Goal: Book appointment/travel/reservation

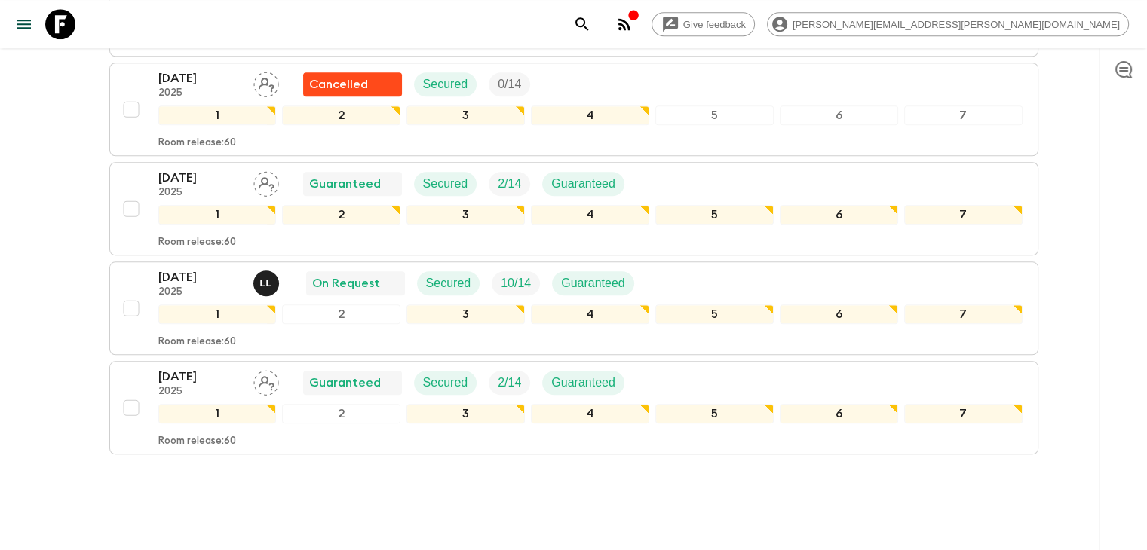
scroll to position [1386, 0]
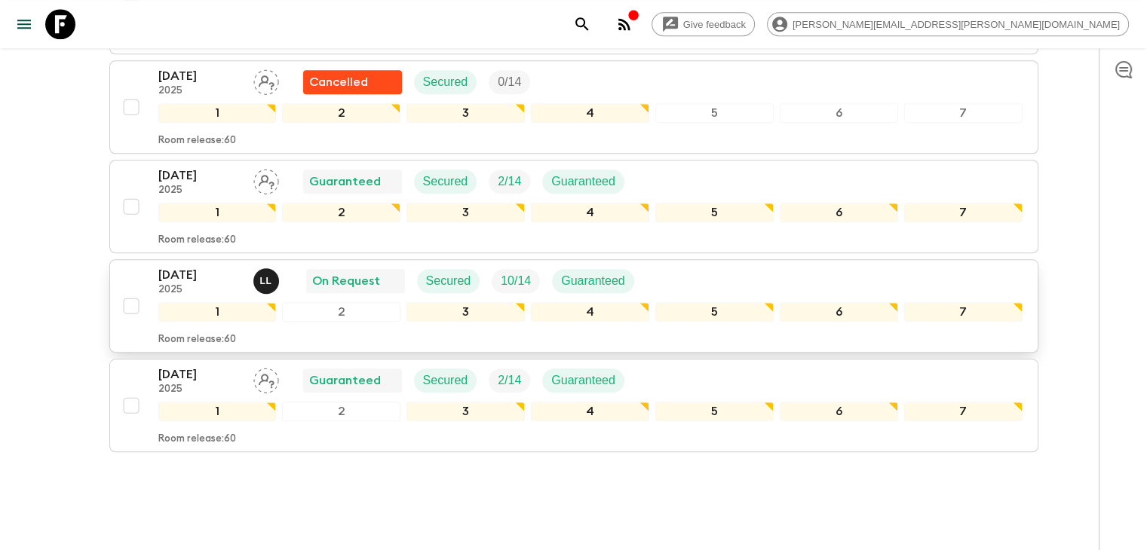
click at [215, 284] on p "2025" at bounding box center [199, 290] width 83 height 12
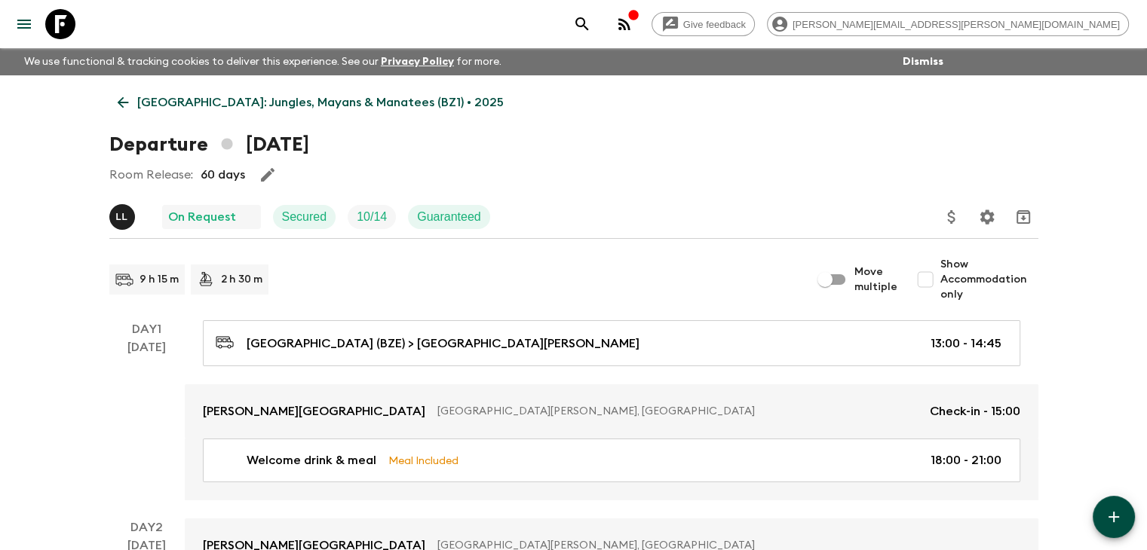
click at [317, 166] on div "Room Release: 60 days" at bounding box center [573, 175] width 929 height 30
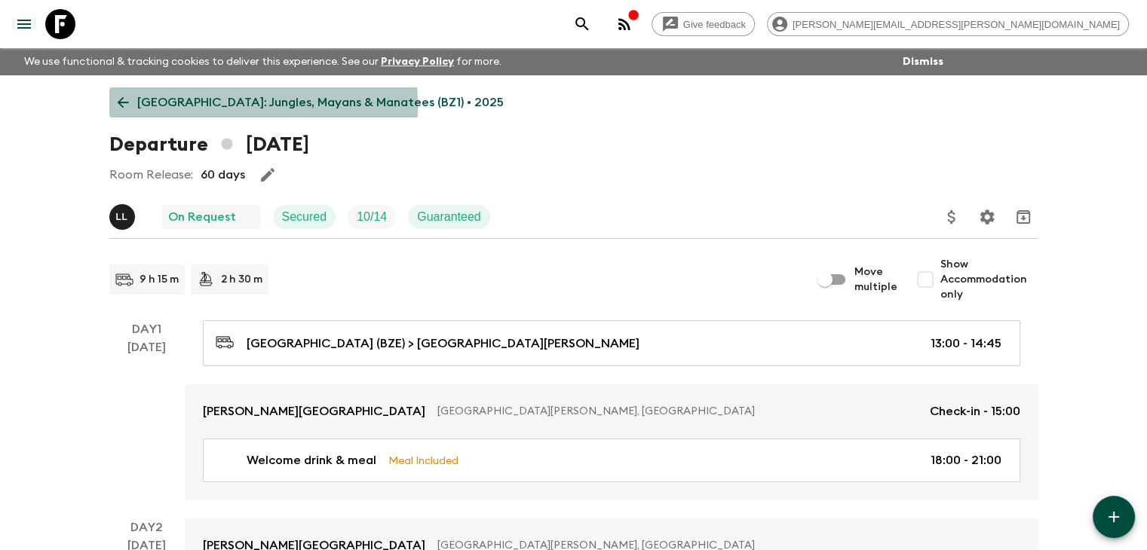
click at [124, 106] on icon at bounding box center [123, 102] width 17 height 17
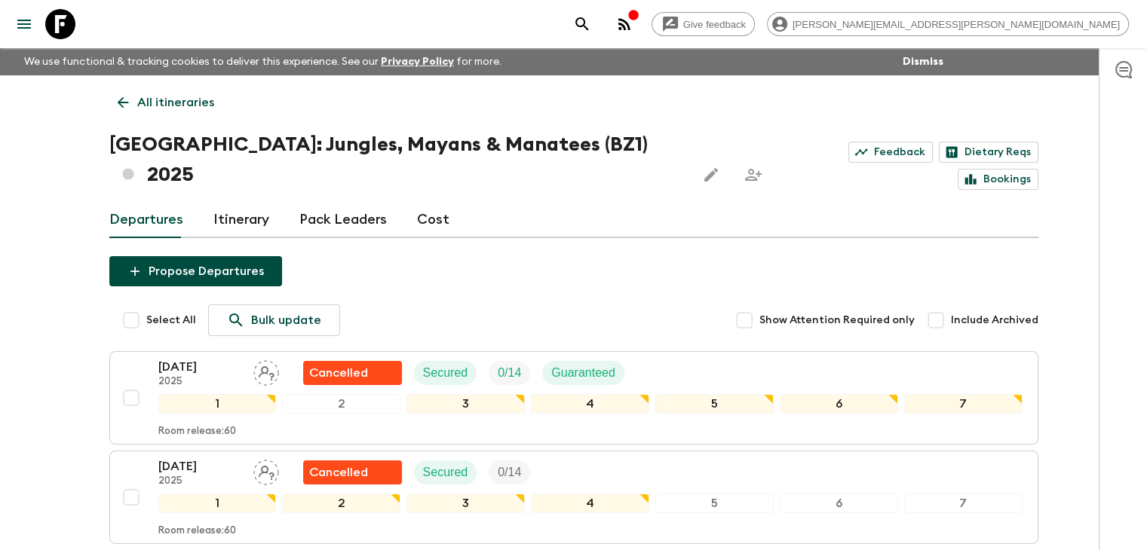
click at [116, 97] on icon at bounding box center [123, 102] width 17 height 17
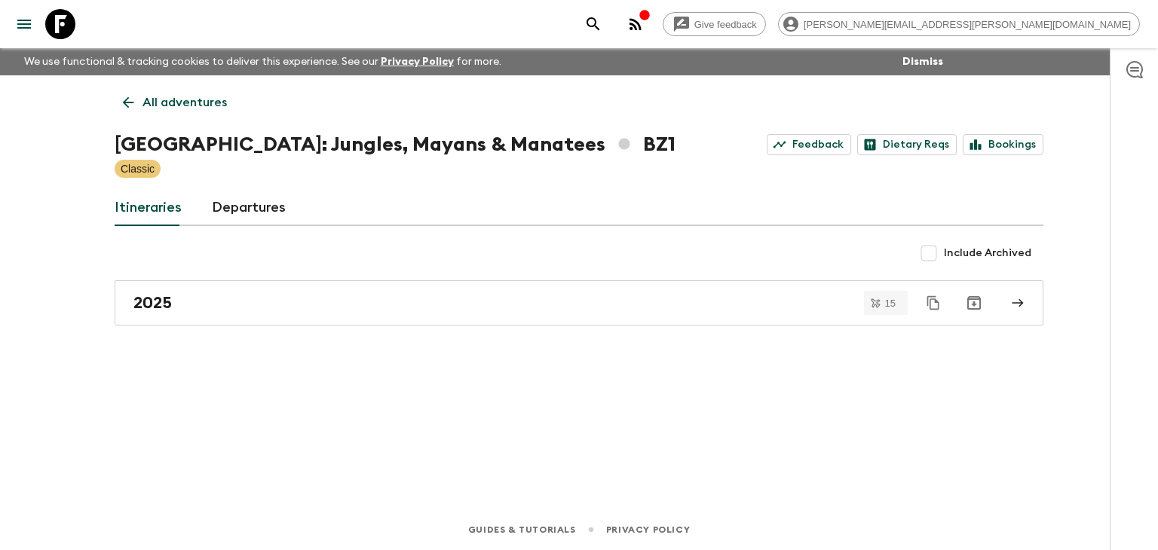
click at [131, 103] on icon at bounding box center [128, 102] width 17 height 17
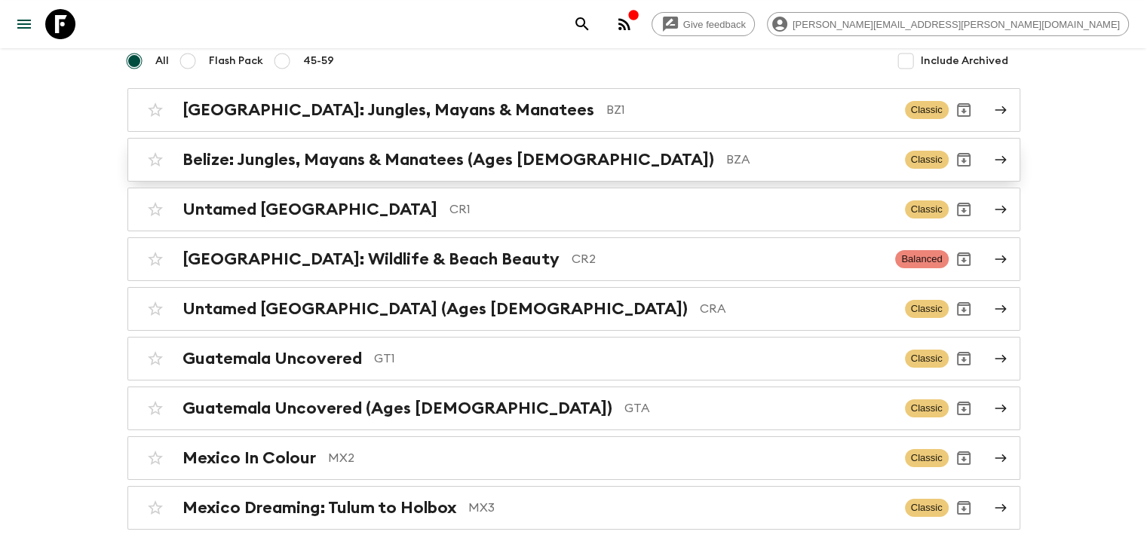
scroll to position [151, 0]
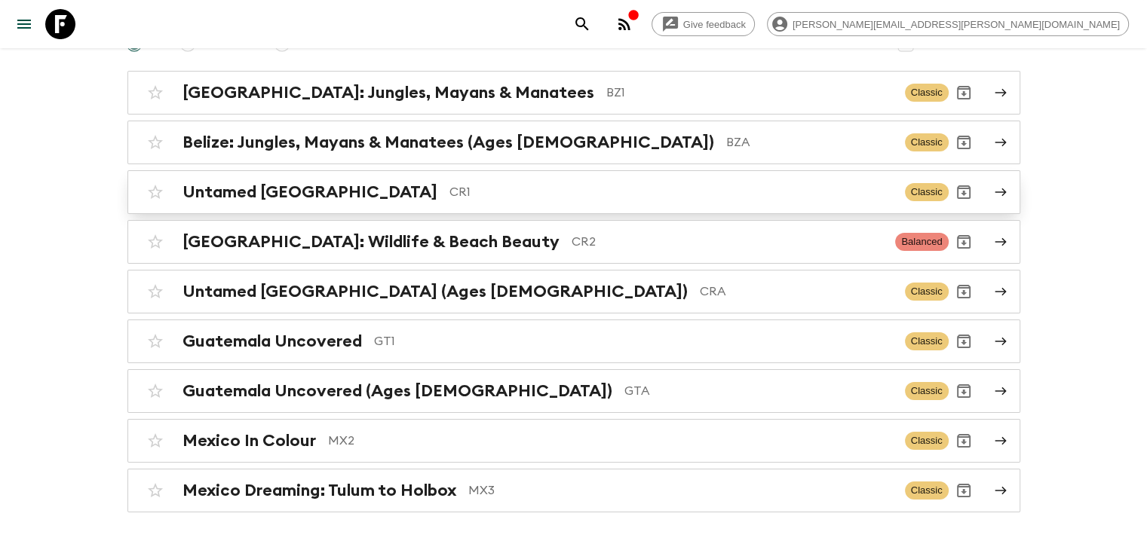
click at [296, 181] on div "Untamed [GEOGRAPHIC_DATA] CR1 Classic" at bounding box center [544, 192] width 808 height 30
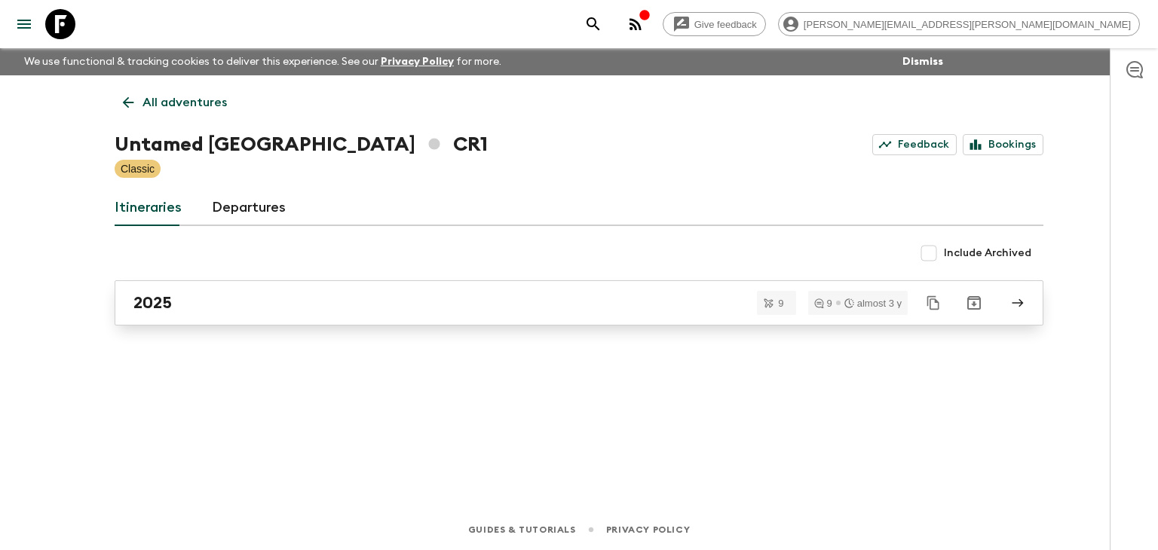
click at [231, 317] on link "2025" at bounding box center [579, 302] width 929 height 45
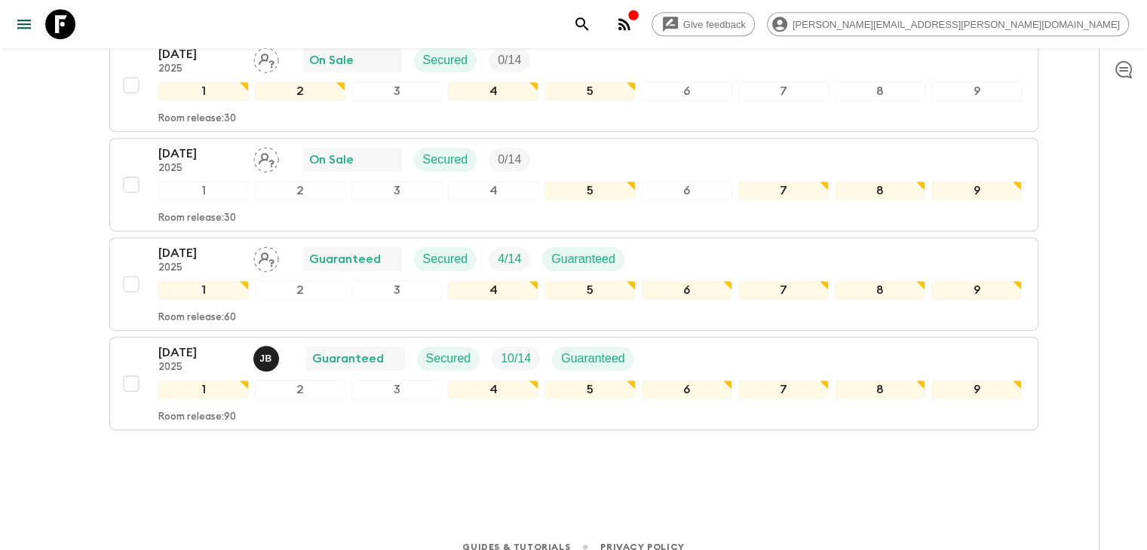
scroll to position [792, 0]
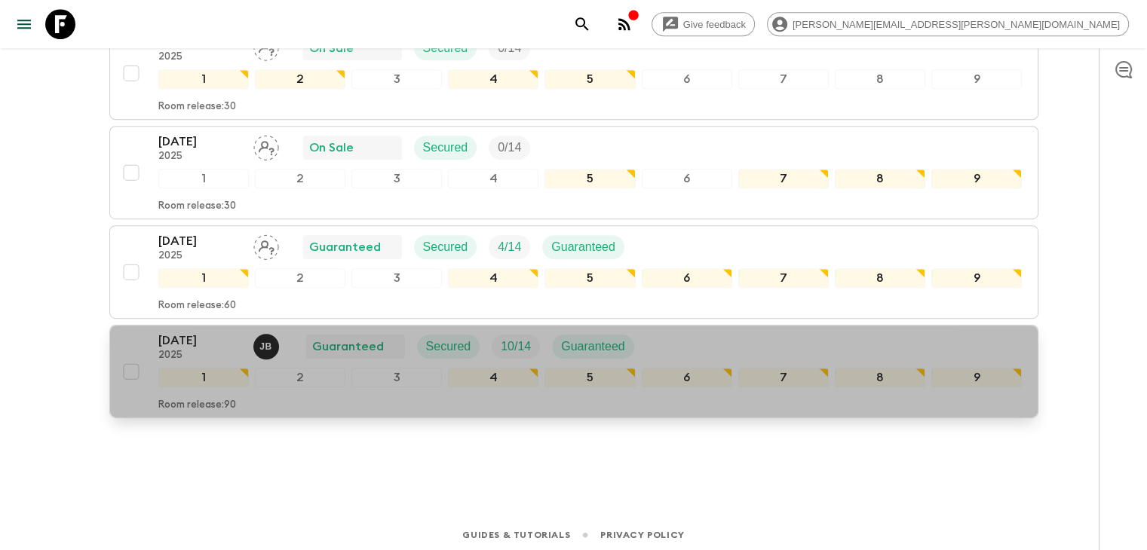
click at [211, 342] on p "[DATE]" at bounding box center [199, 341] width 83 height 18
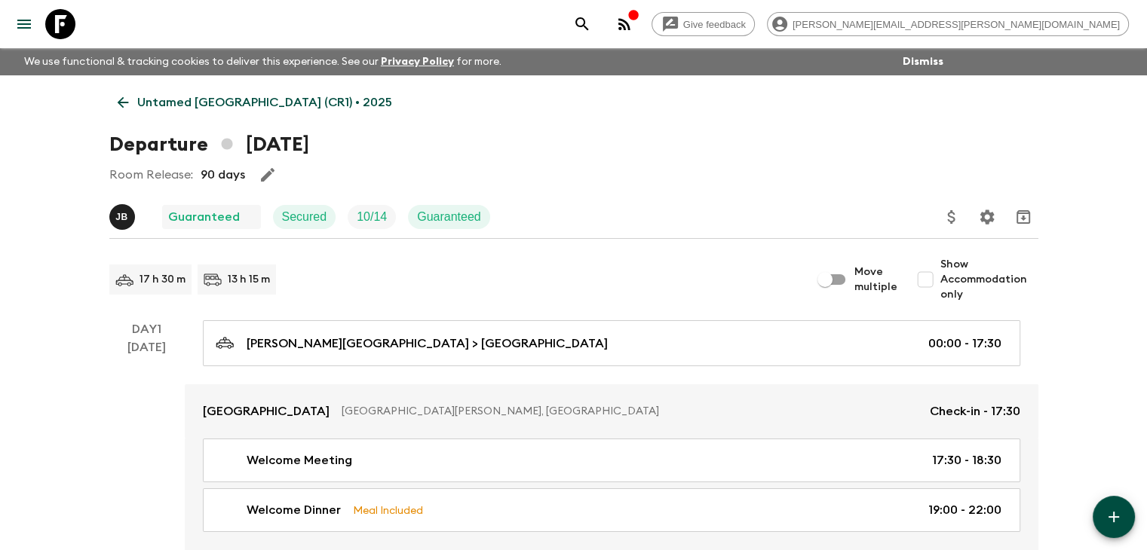
click at [121, 104] on icon at bounding box center [123, 102] width 17 height 17
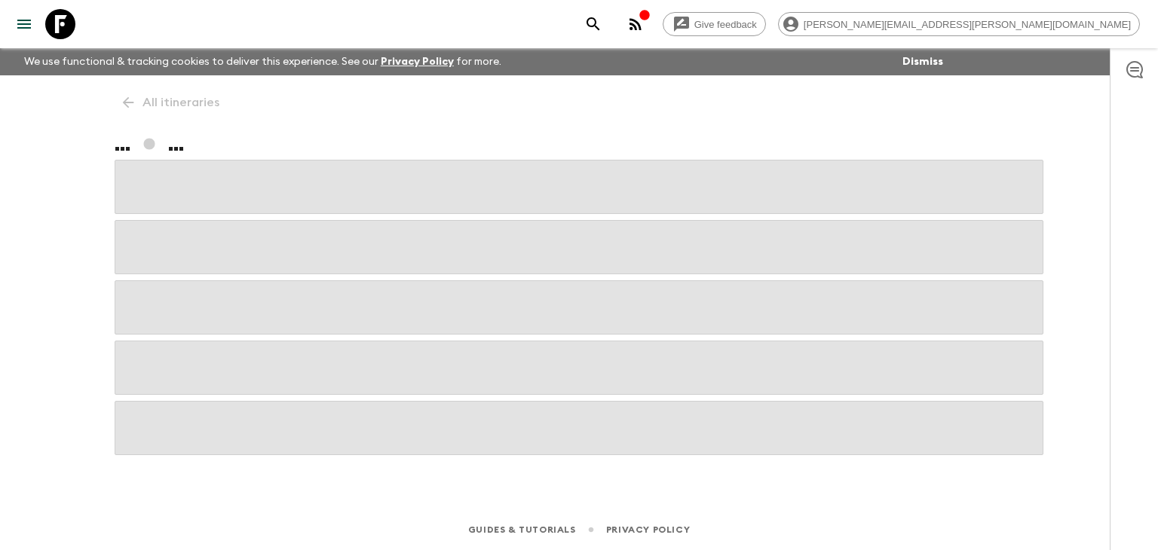
click at [121, 104] on div "All itineraries ... ..." at bounding box center [579, 271] width 965 height 392
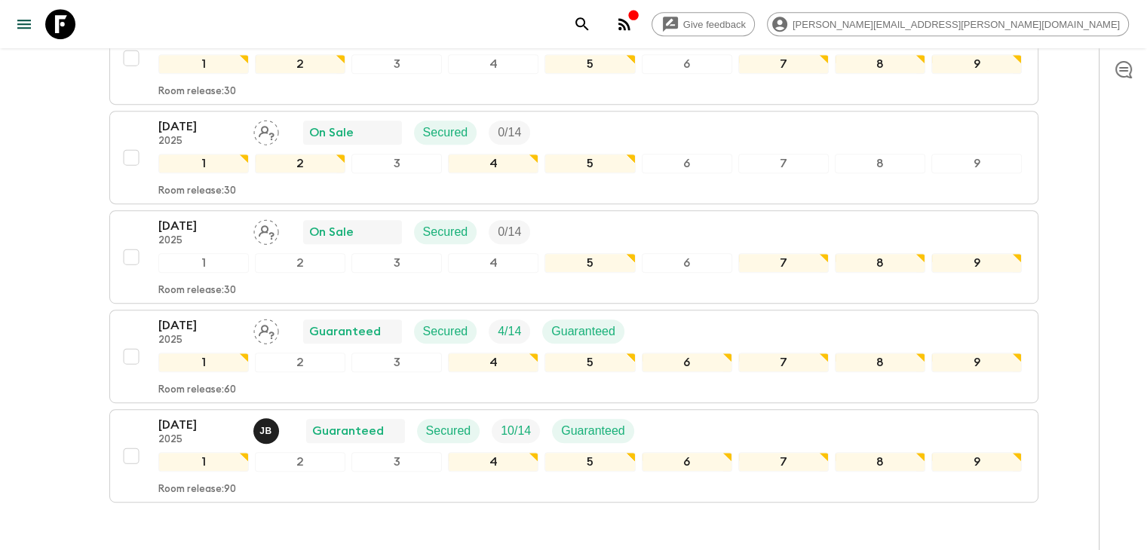
scroll to position [792, 0]
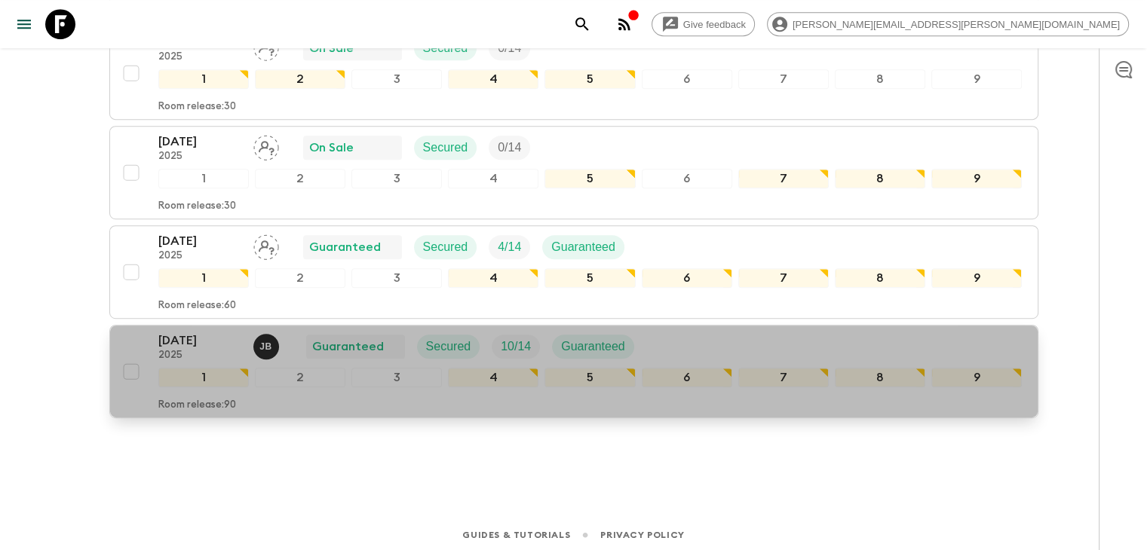
click at [187, 332] on p "[DATE]" at bounding box center [199, 341] width 83 height 18
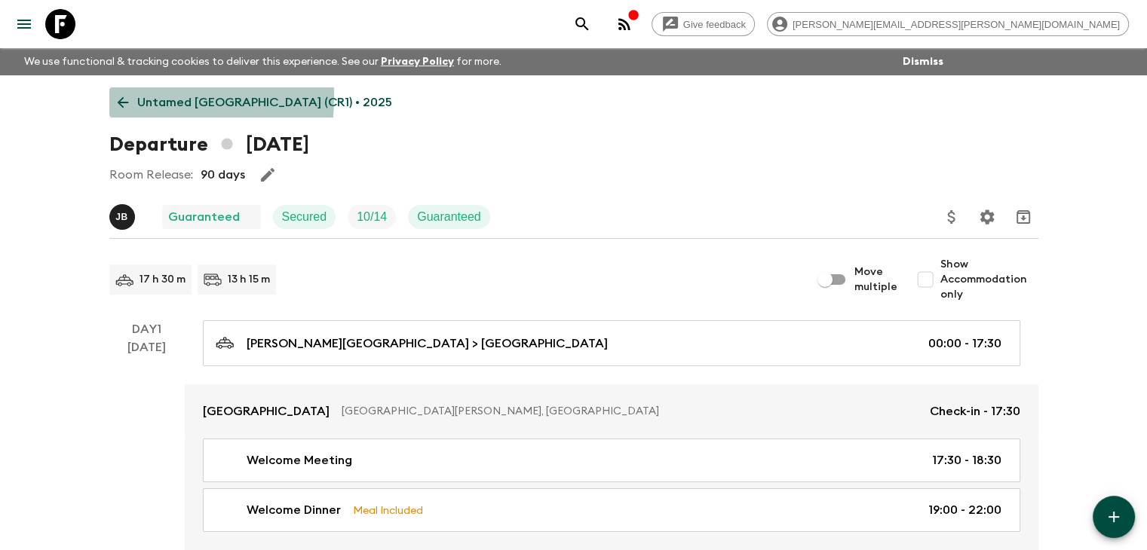
click at [116, 97] on icon at bounding box center [123, 102] width 17 height 17
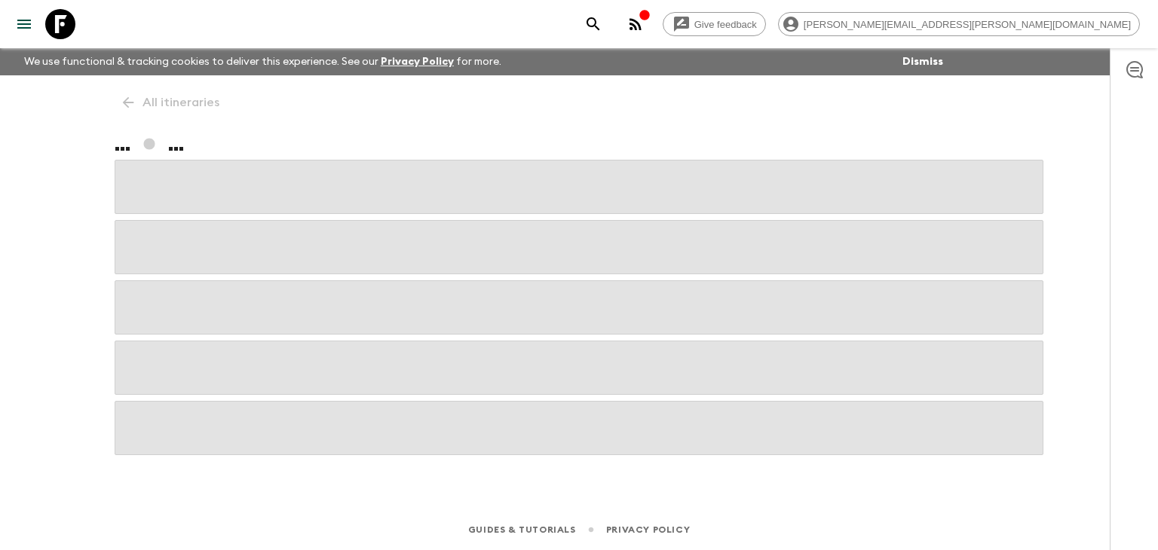
click at [130, 102] on div "All itineraries ... ..." at bounding box center [579, 271] width 965 height 392
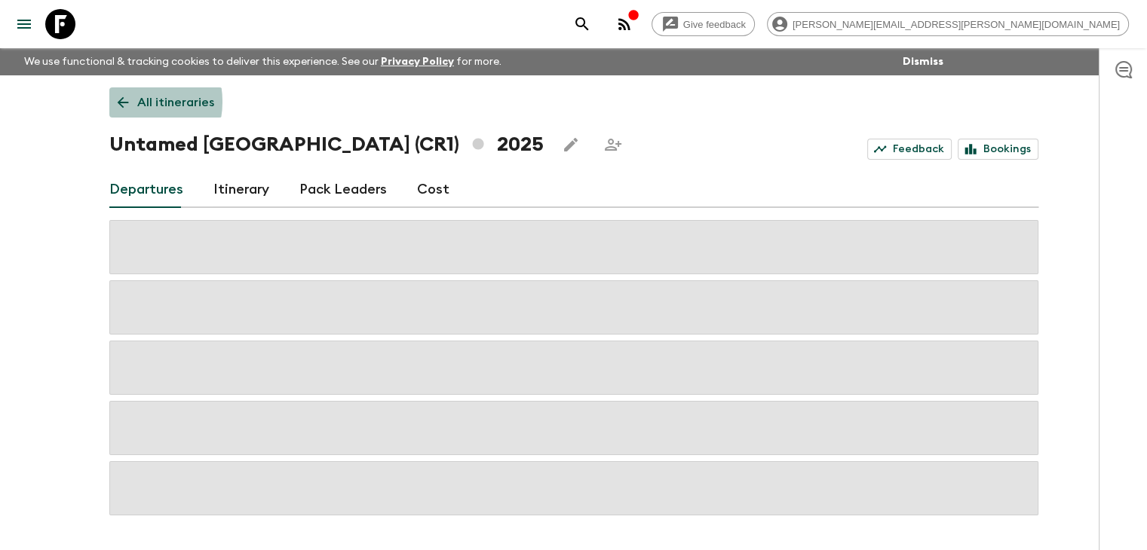
click at [130, 102] on icon at bounding box center [123, 102] width 17 height 17
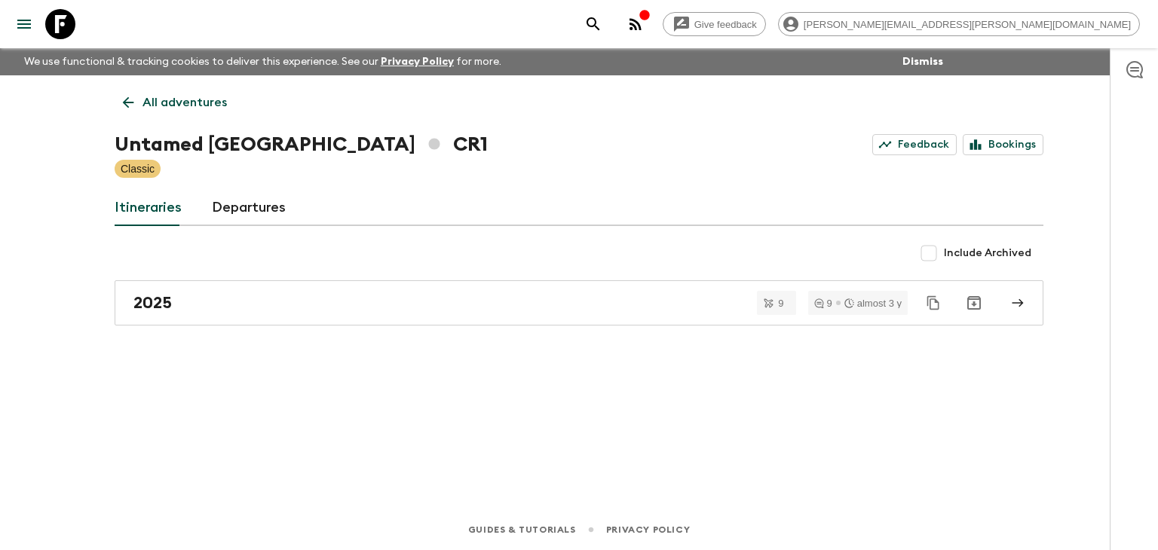
click at [130, 98] on icon at bounding box center [128, 102] width 17 height 17
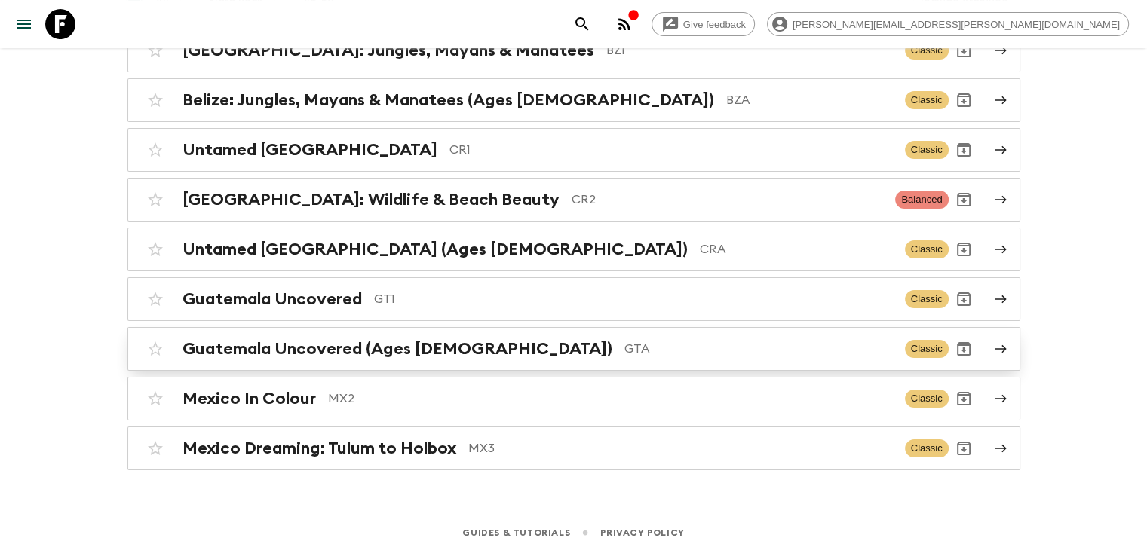
scroll to position [193, 0]
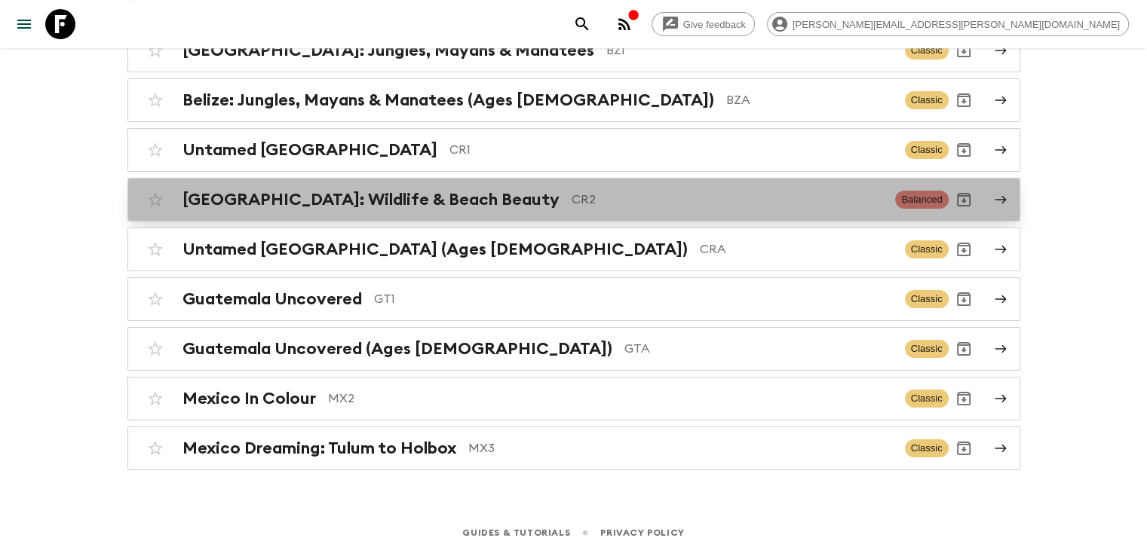
click at [455, 203] on h2 "[GEOGRAPHIC_DATA]: Wildlife & Beach Beauty" at bounding box center [370, 200] width 377 height 20
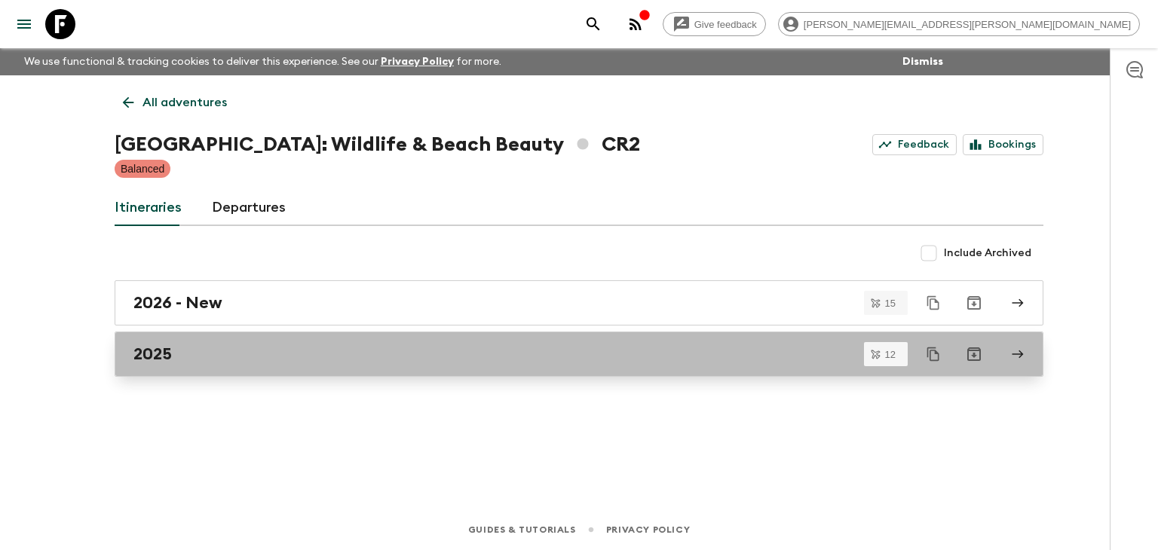
click at [219, 351] on div "2025" at bounding box center [564, 355] width 863 height 20
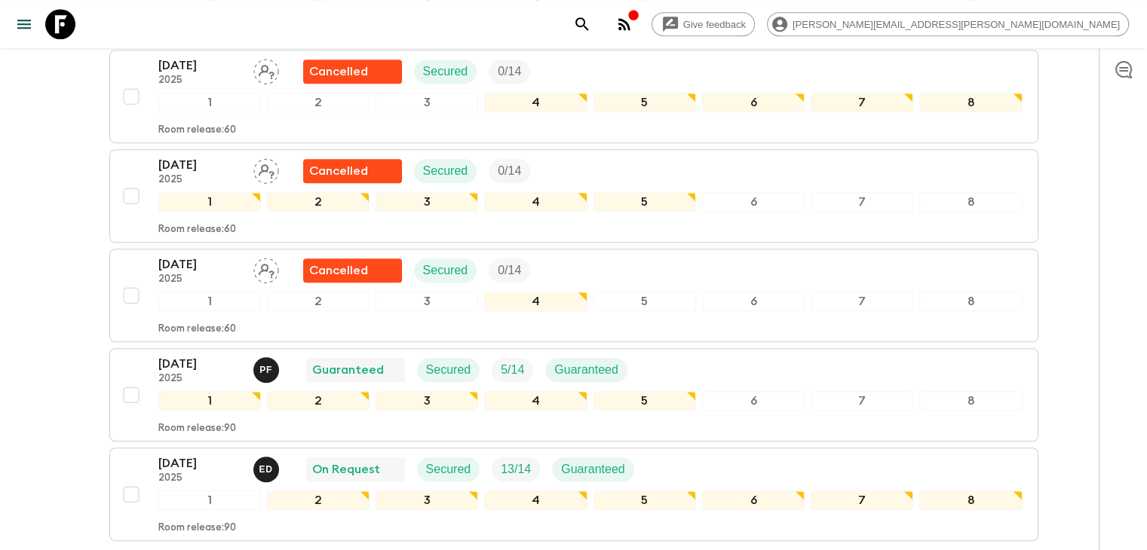
scroll to position [1089, 0]
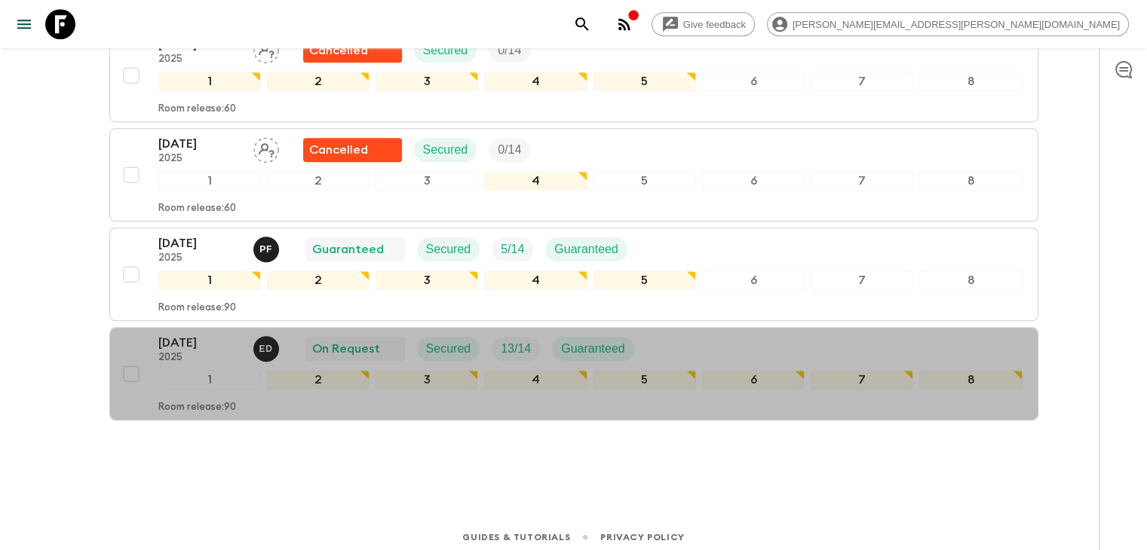
click at [237, 342] on p "[DATE]" at bounding box center [199, 343] width 83 height 18
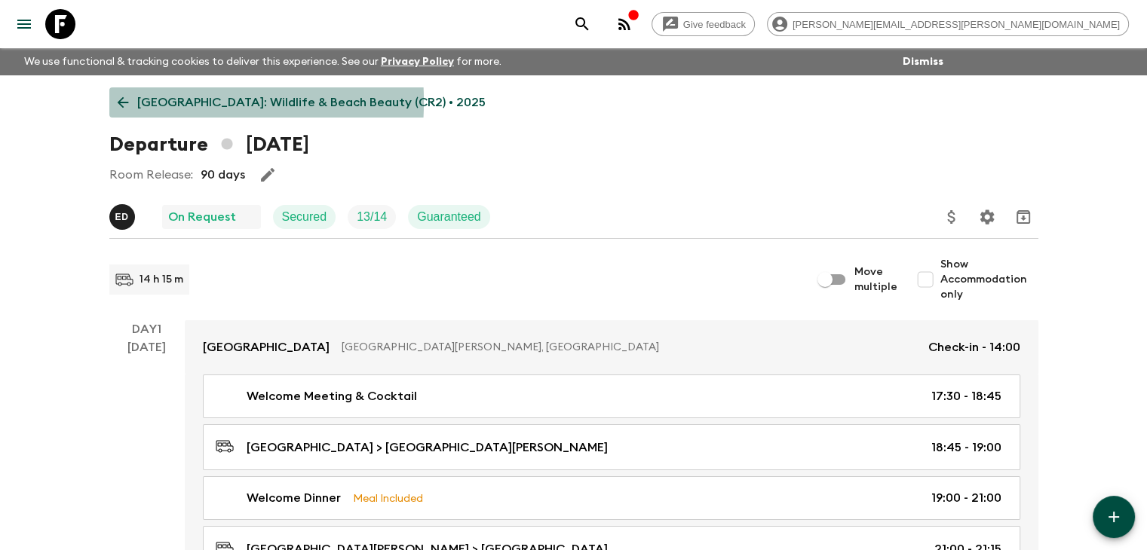
click at [118, 102] on icon at bounding box center [122, 102] width 11 height 11
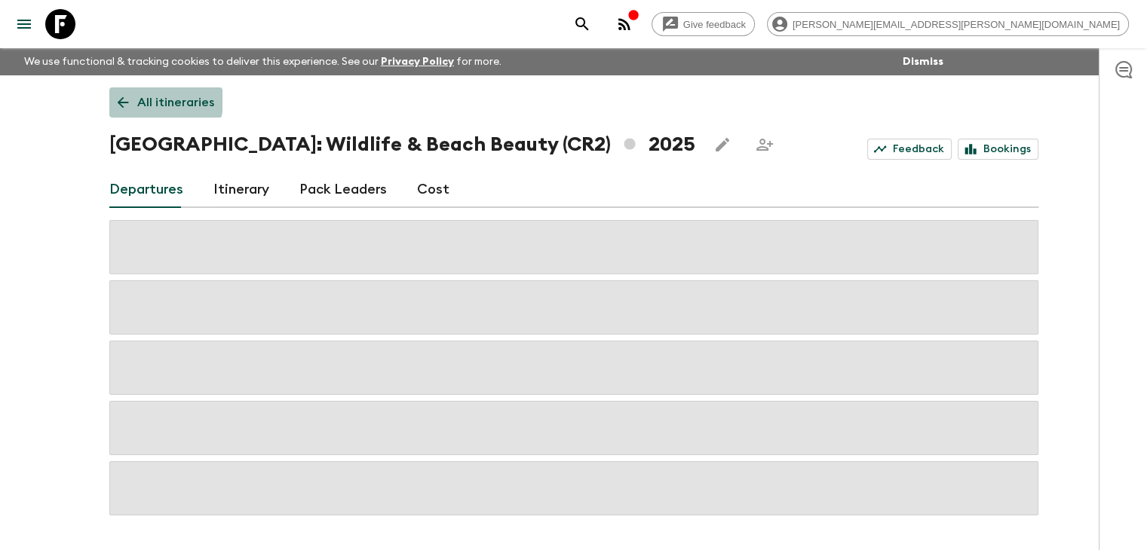
click at [124, 94] on icon at bounding box center [123, 102] width 17 height 17
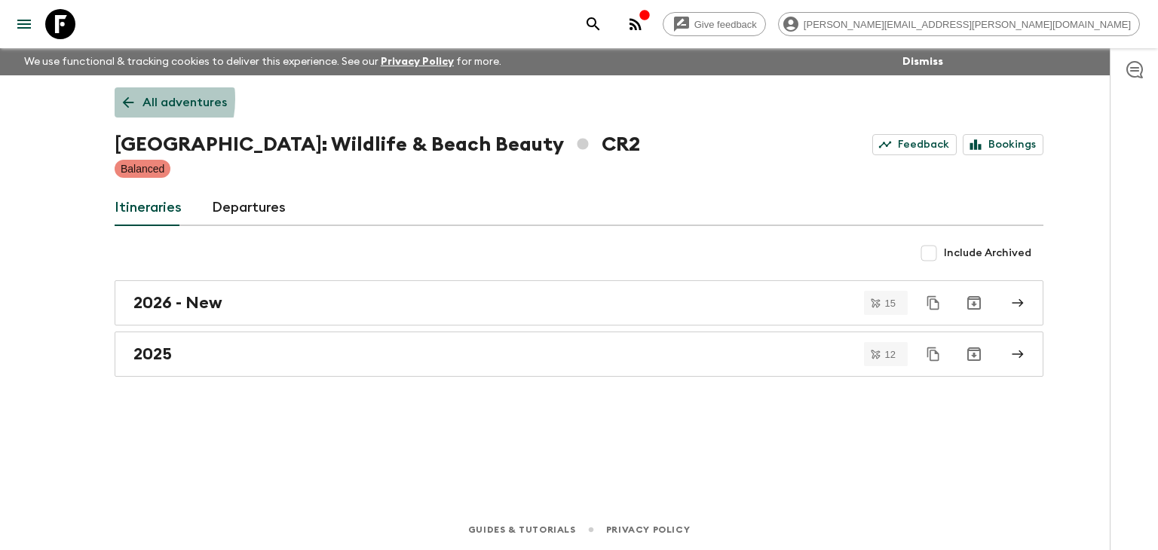
click at [120, 99] on icon at bounding box center [128, 102] width 17 height 17
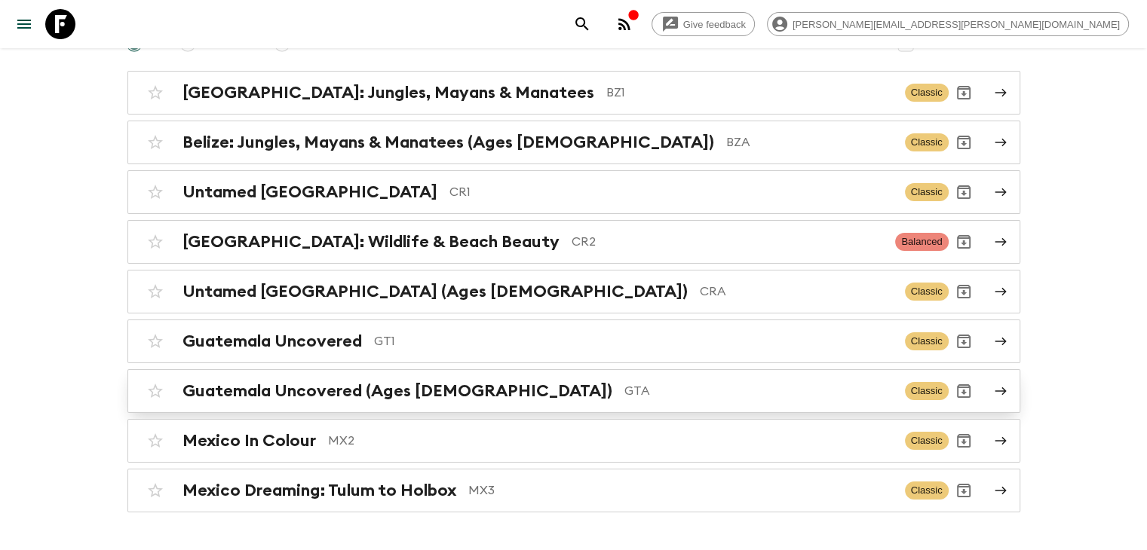
scroll to position [193, 0]
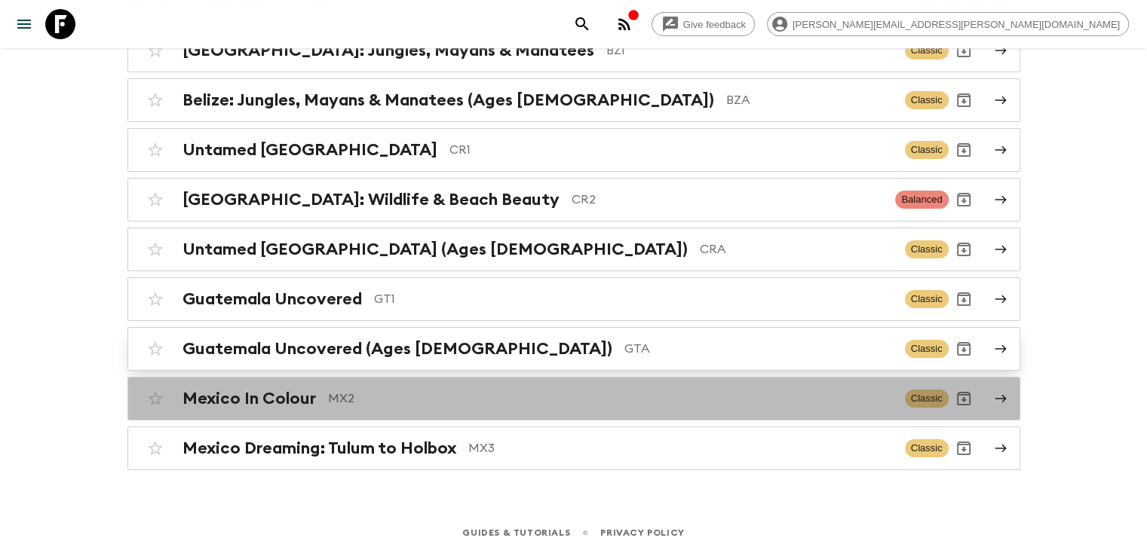
click at [357, 391] on p "MX2" at bounding box center [610, 399] width 565 height 18
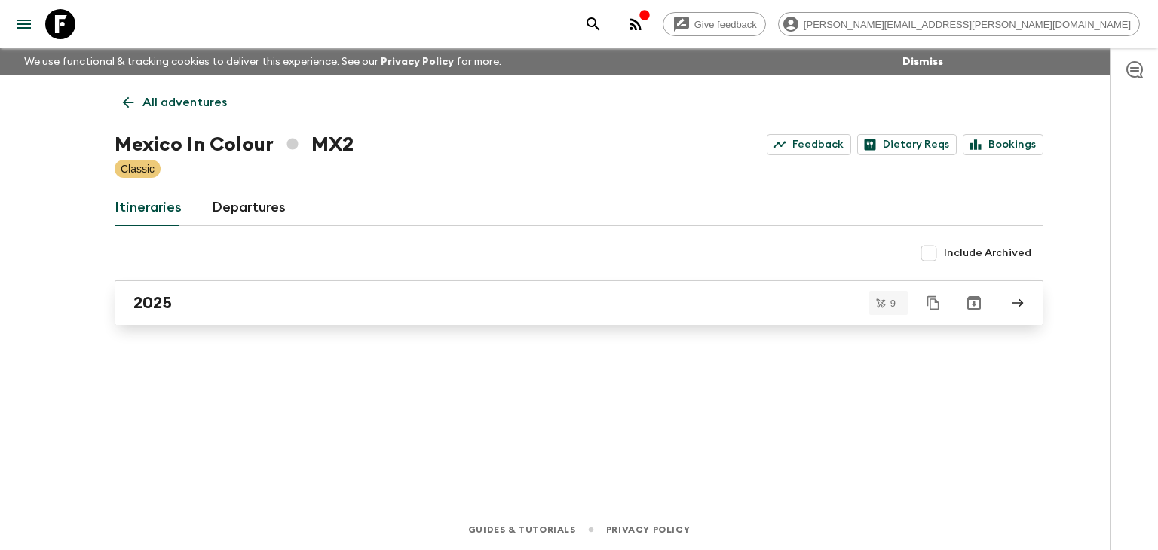
click at [235, 299] on div "2025" at bounding box center [564, 303] width 863 height 20
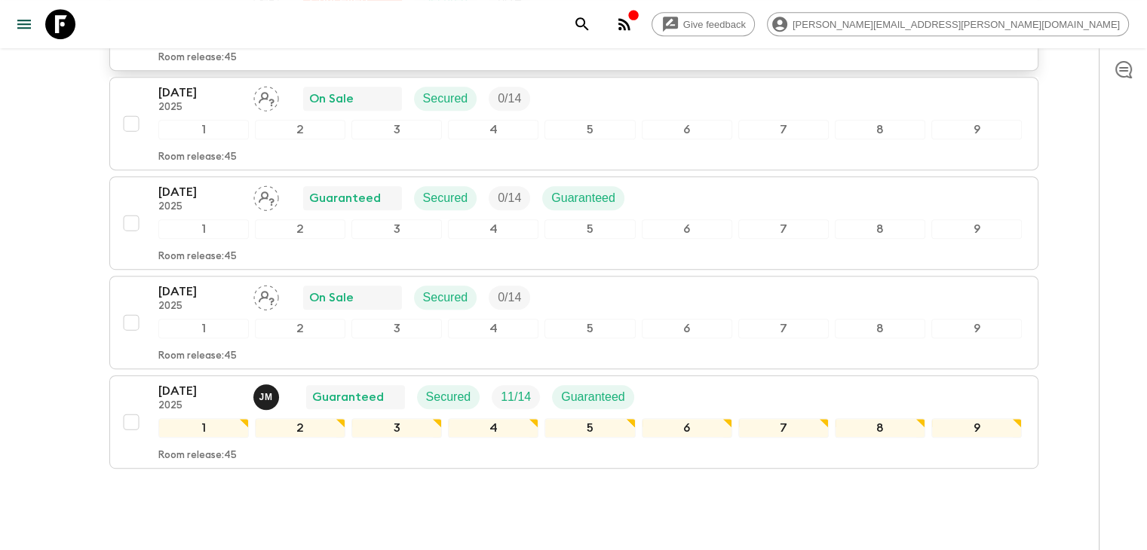
scroll to position [717, 0]
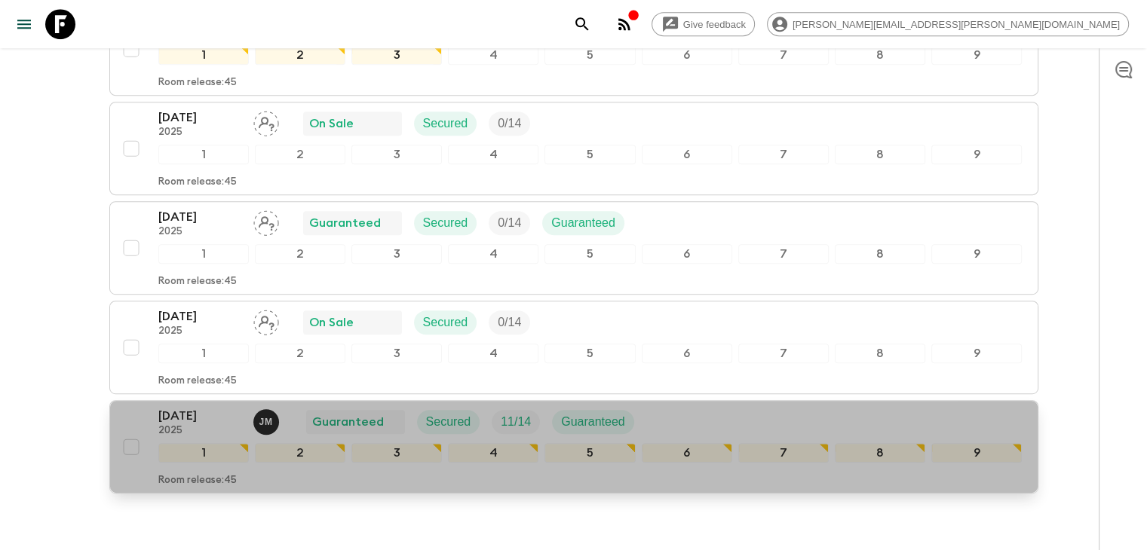
click at [216, 417] on p "[DATE]" at bounding box center [199, 416] width 83 height 18
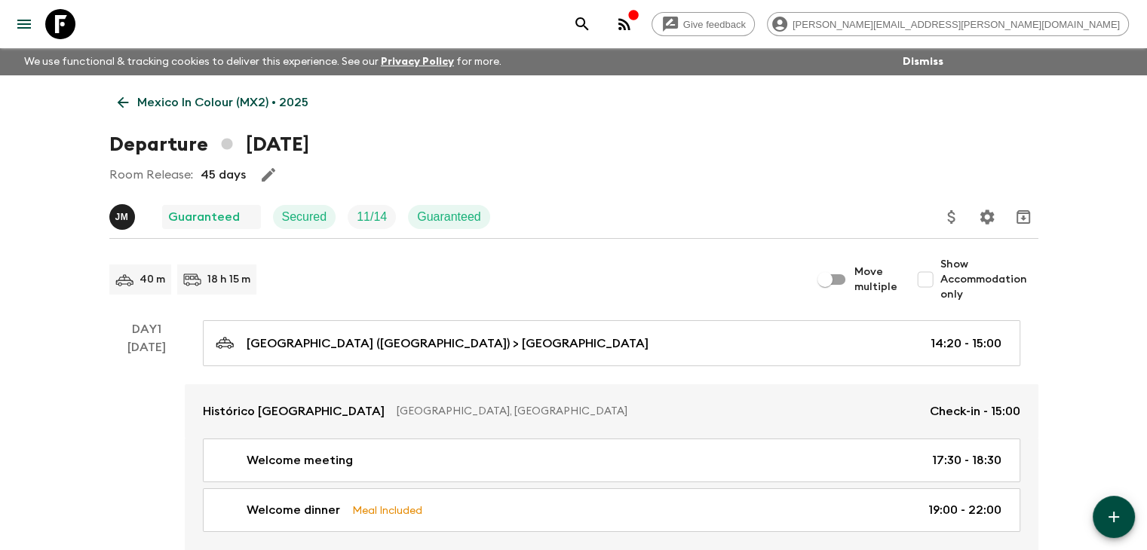
click at [326, 170] on div "Room Release: 45 days" at bounding box center [573, 175] width 929 height 30
